Goal: Navigation & Orientation: Find specific page/section

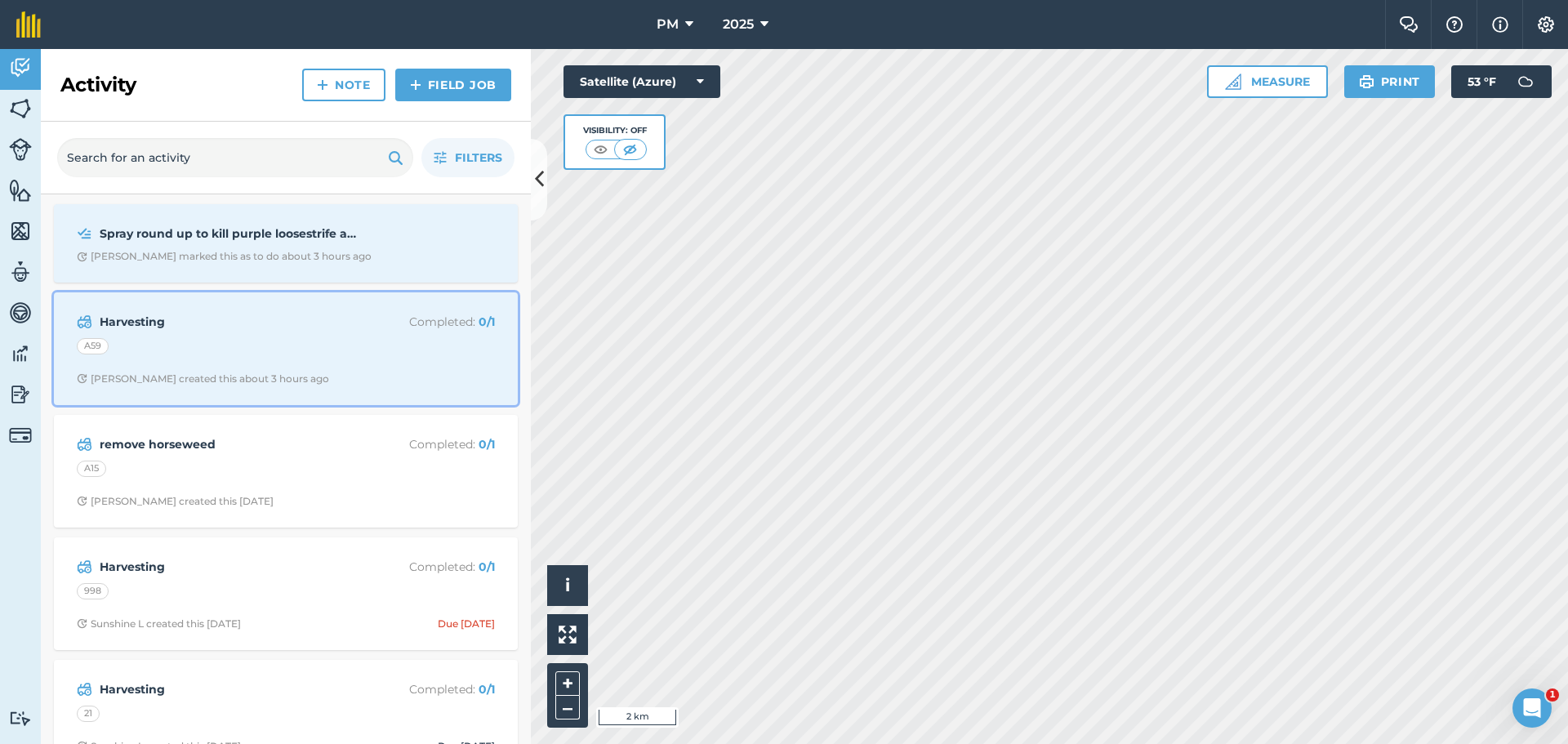
click at [345, 348] on div "A59" at bounding box center [285, 348] width 418 height 21
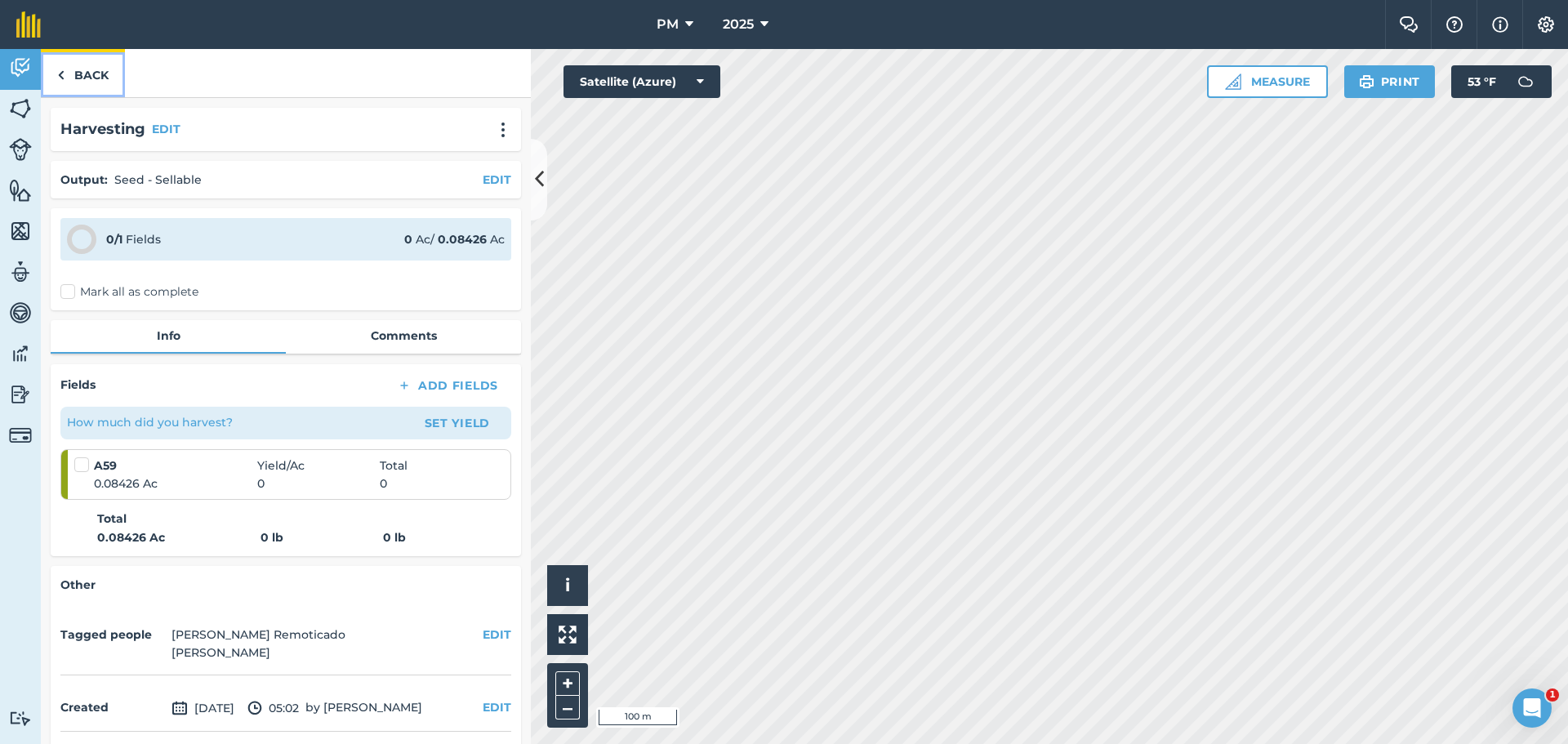
click at [91, 81] on link "Back" at bounding box center [82, 73] width 84 height 49
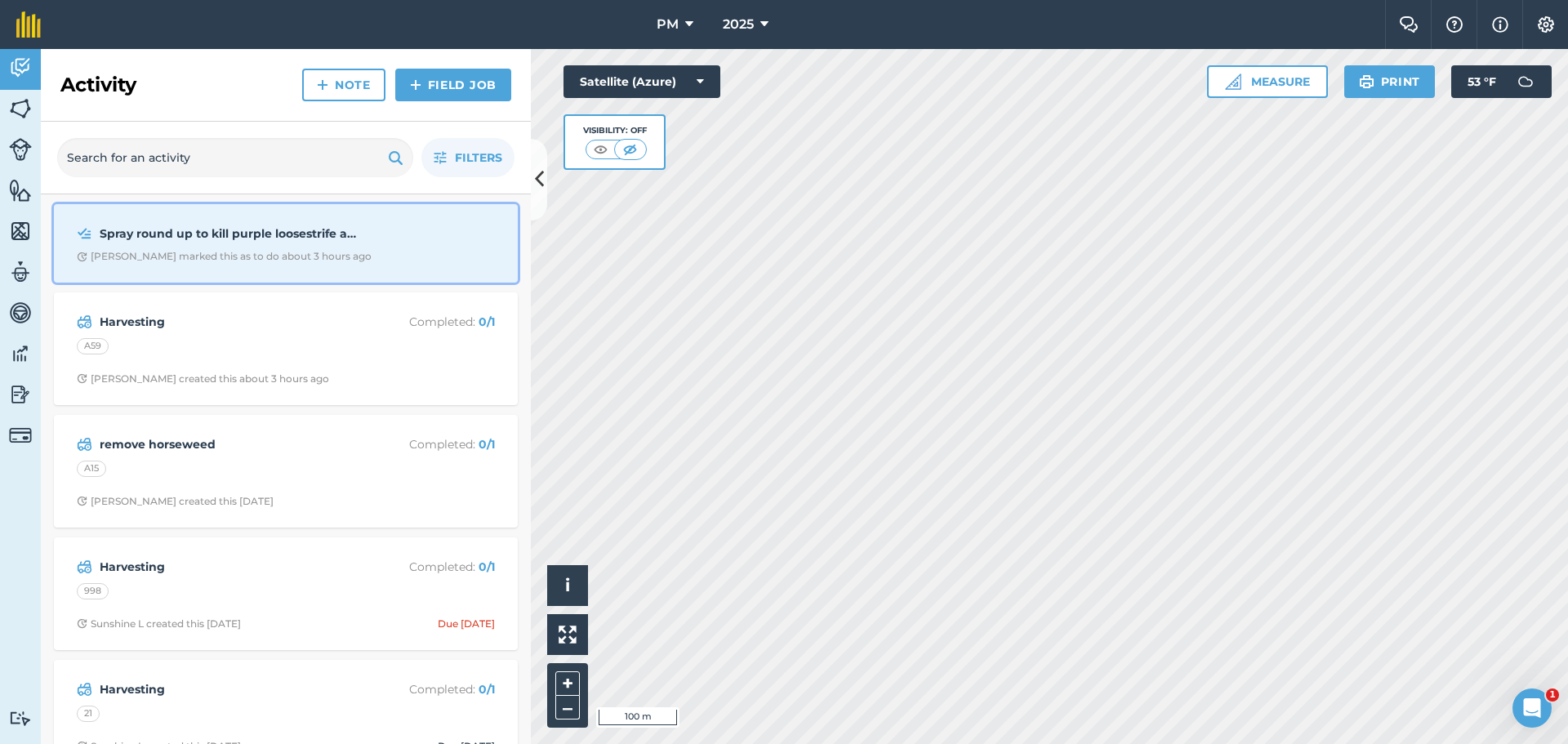
click at [260, 251] on div "[PERSON_NAME] marked this as to do about 3 hours ago" at bounding box center [224, 255] width 295 height 13
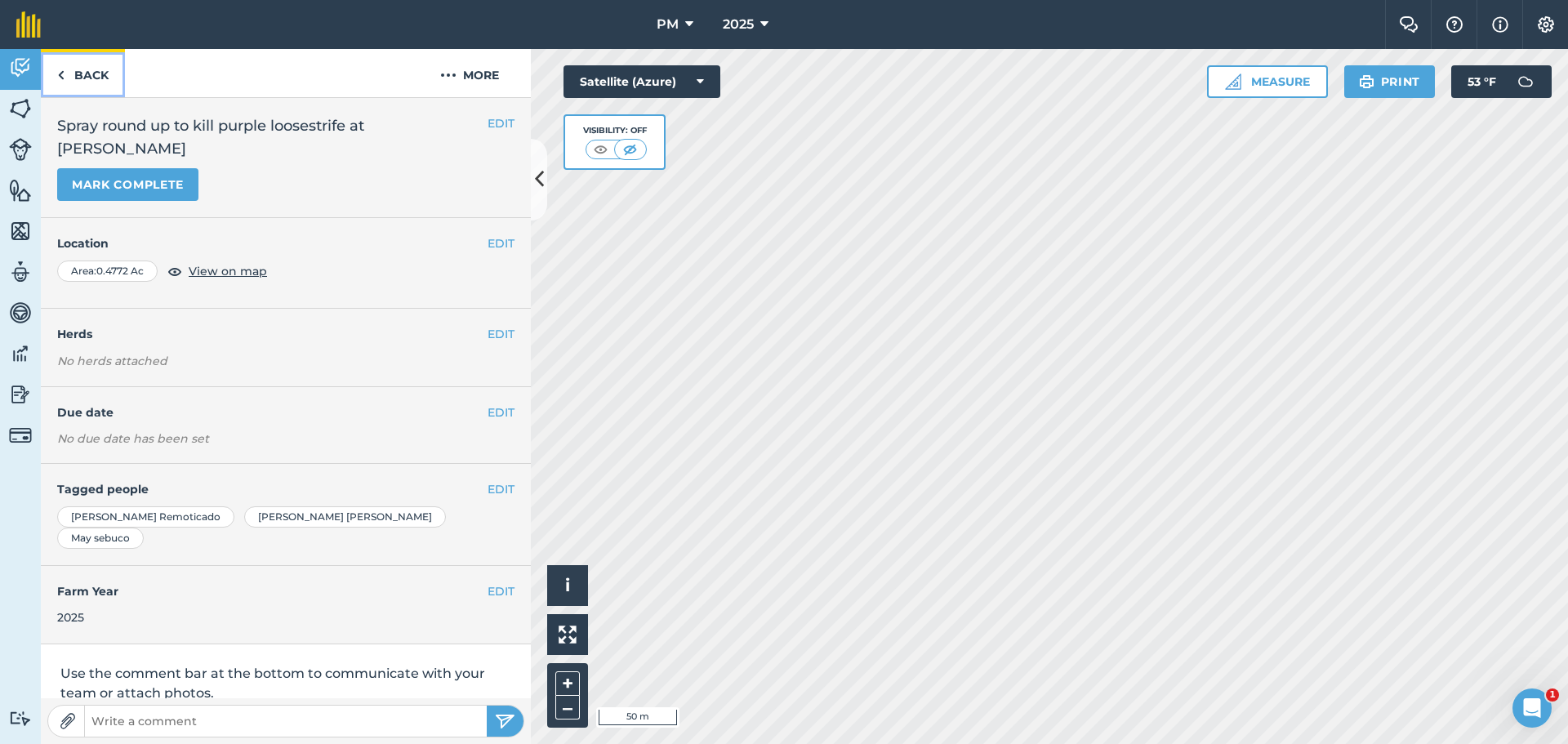
click at [80, 76] on link "Back" at bounding box center [82, 73] width 84 height 49
